Goal: Find specific page/section: Find specific page/section

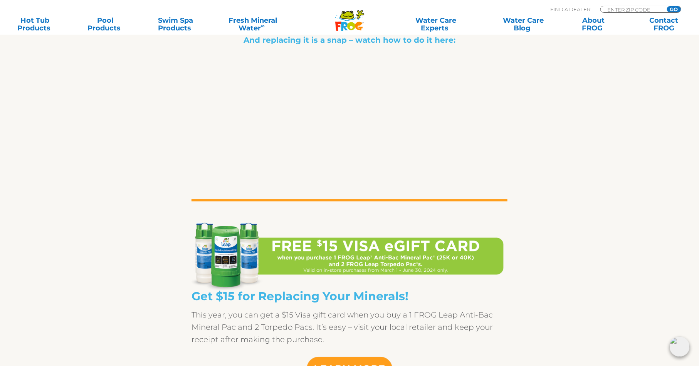
scroll to position [897, 0]
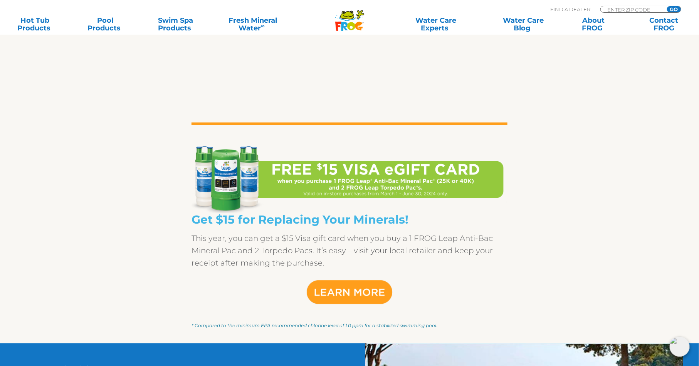
click at [351, 292] on img at bounding box center [350, 292] width 116 height 39
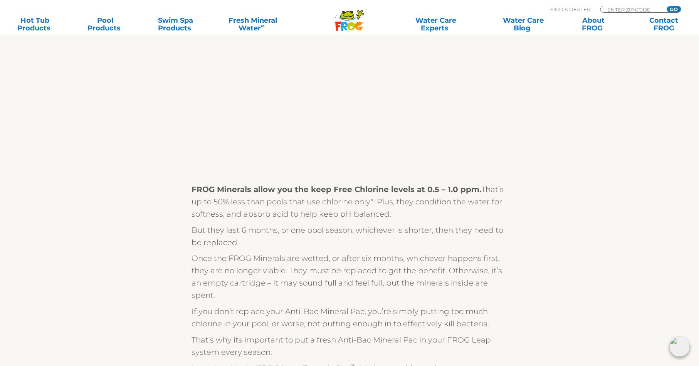
scroll to position [358, 0]
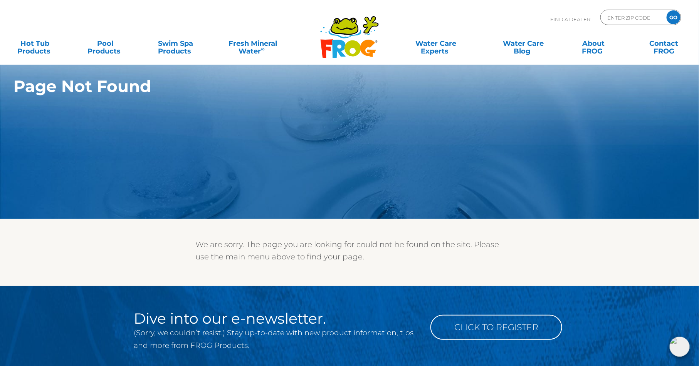
click at [348, 42] on icon at bounding box center [352, 48] width 16 height 16
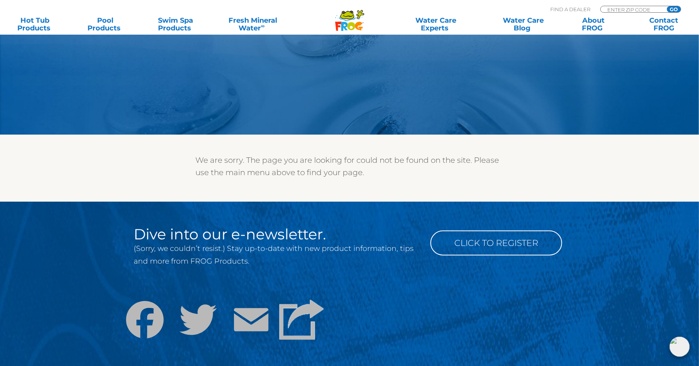
scroll to position [151, 0]
